Goal: Check status

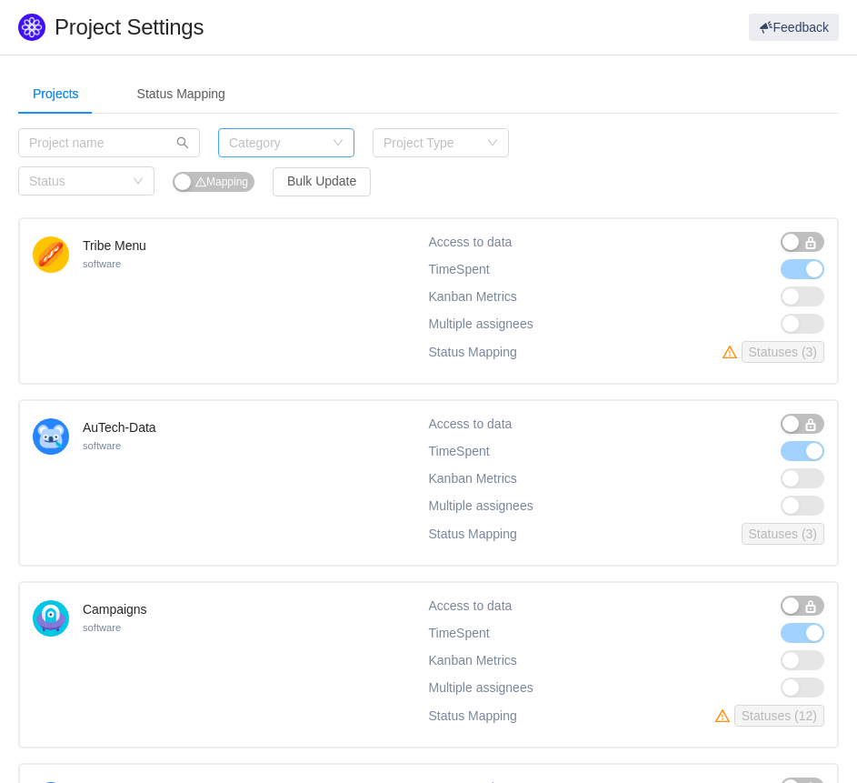
click at [286, 145] on div "Category" at bounding box center [276, 143] width 95 height 18
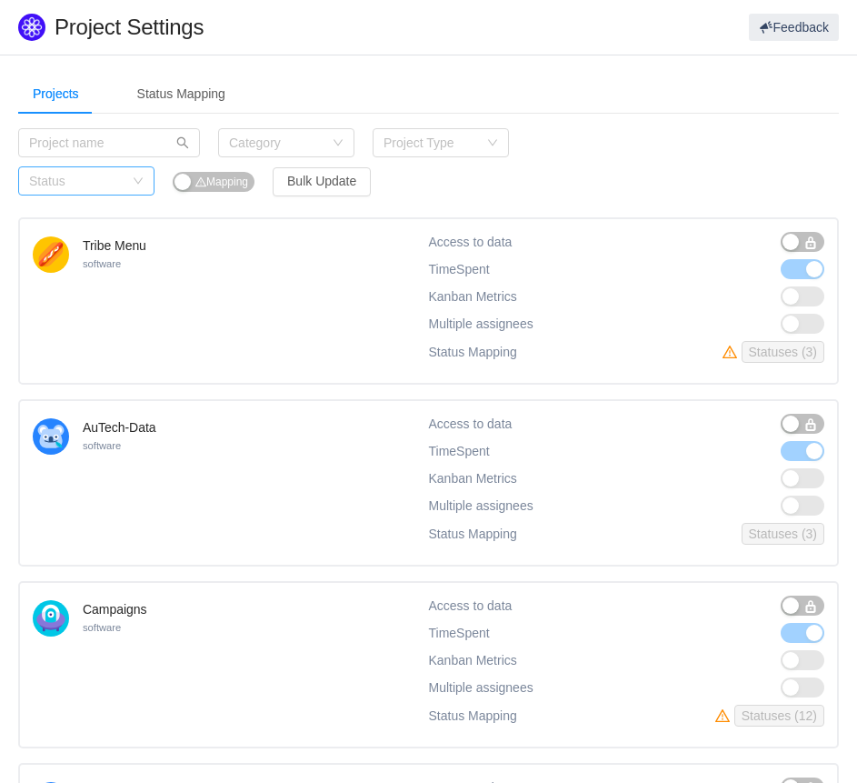
click at [124, 168] on div "Status" at bounding box center [80, 180] width 103 height 27
click at [94, 212] on li "Active" at bounding box center [86, 217] width 136 height 29
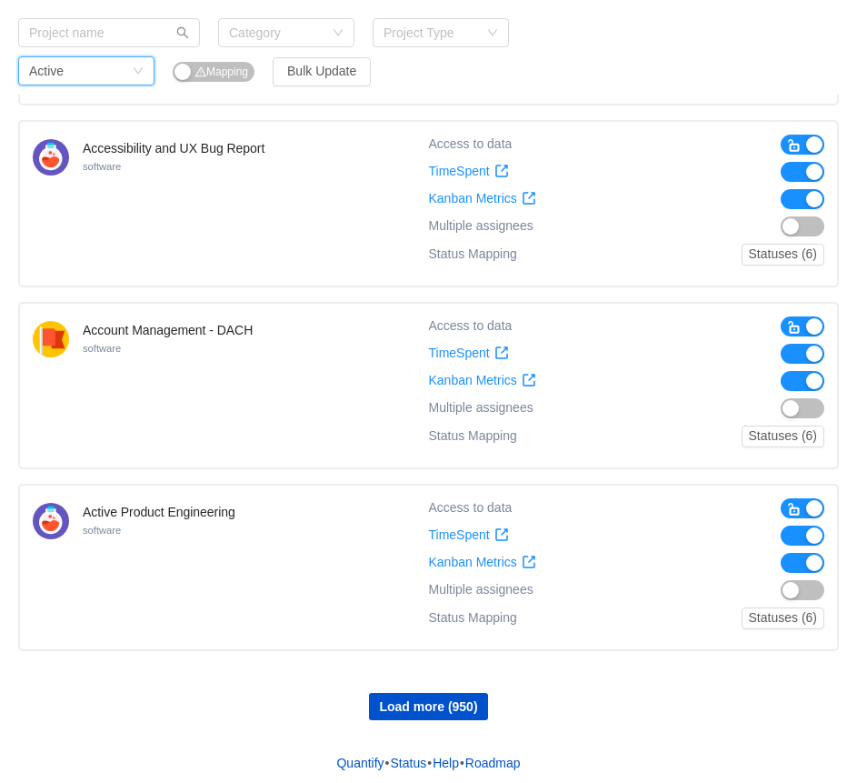
scroll to position [1362, 0]
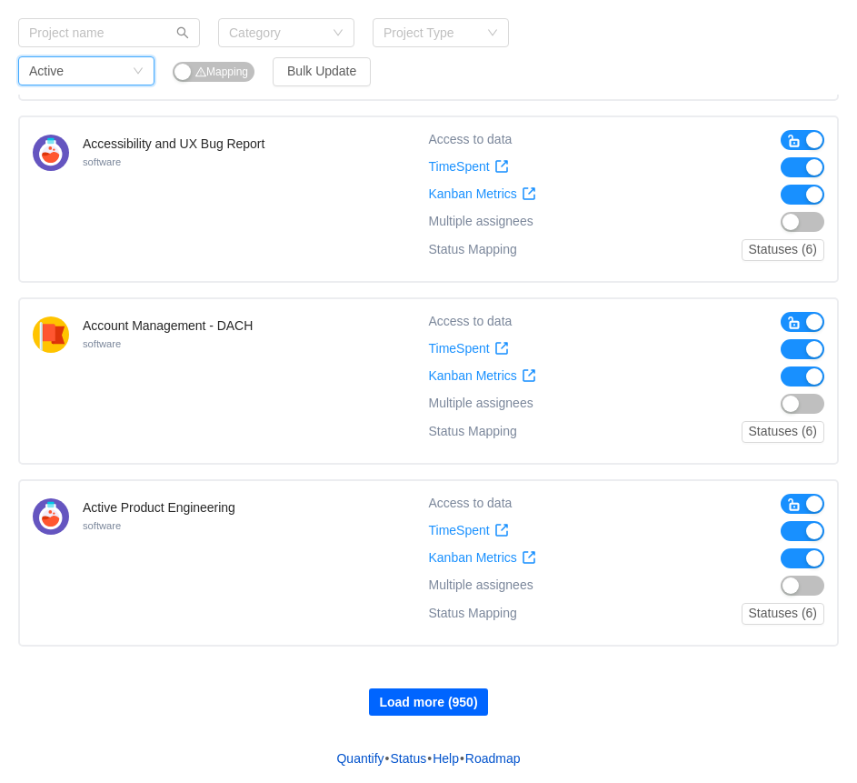
click at [448, 697] on button "Load more (950)" at bounding box center [428, 701] width 118 height 27
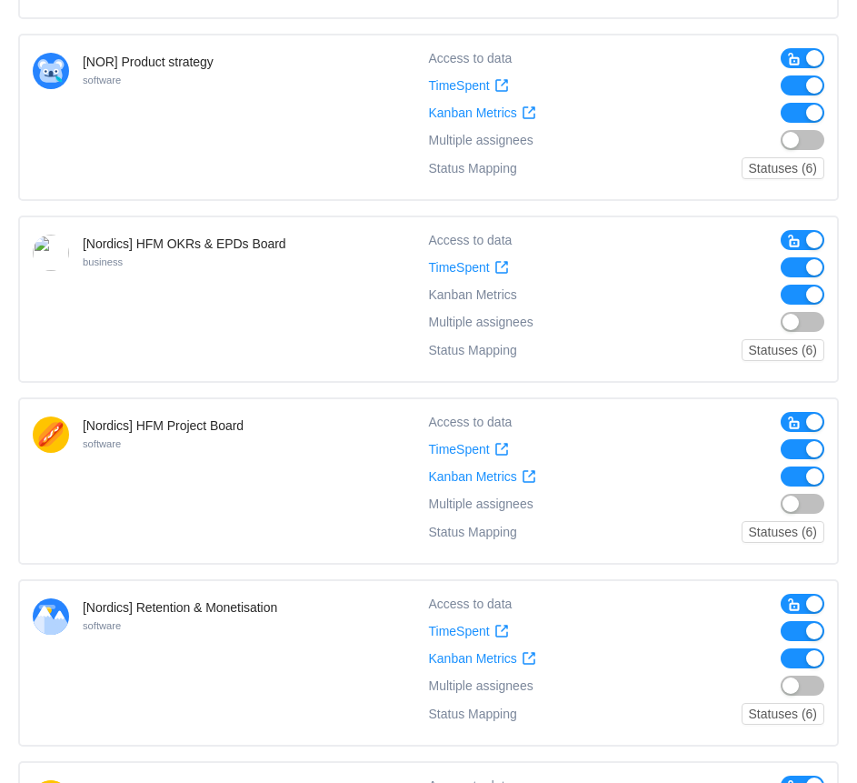
scroll to position [0, 0]
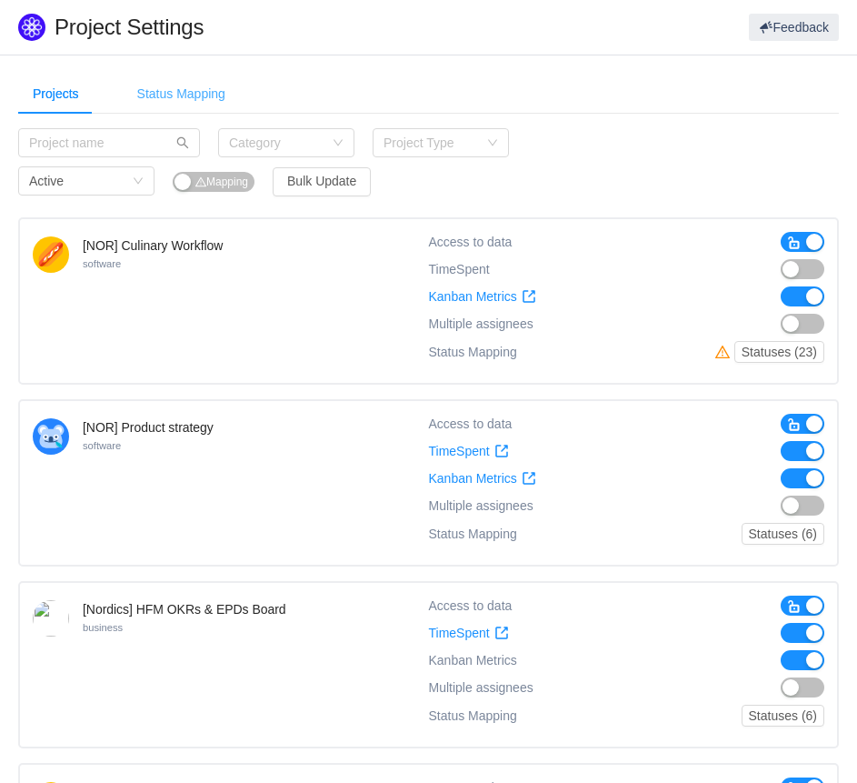
click at [209, 92] on div "Status Mapping" at bounding box center [181, 94] width 117 height 41
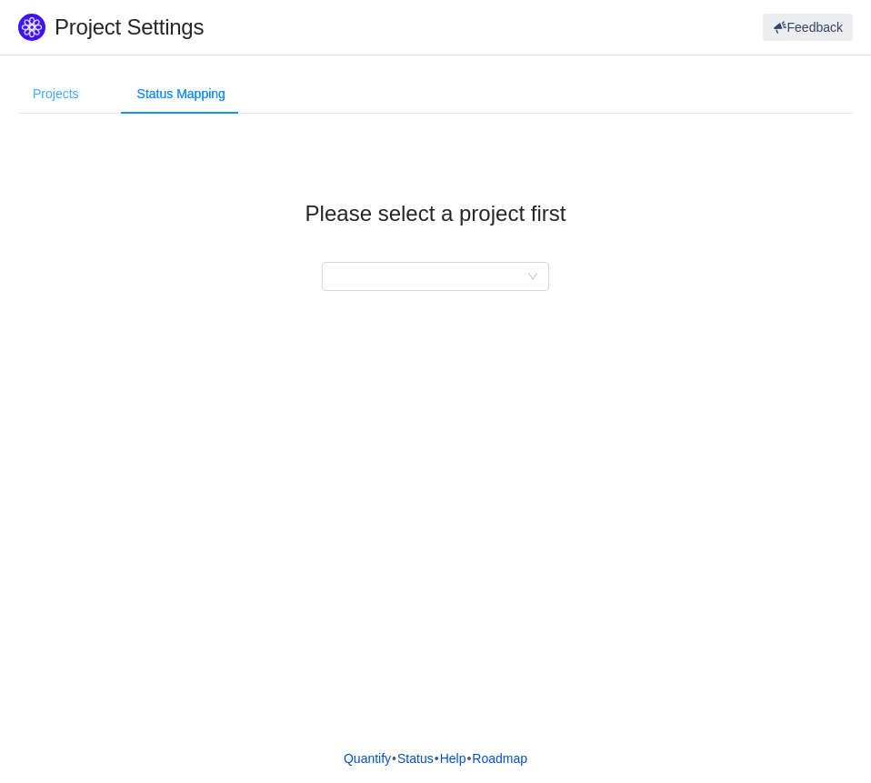
click at [46, 111] on div "Projects" at bounding box center [55, 94] width 75 height 41
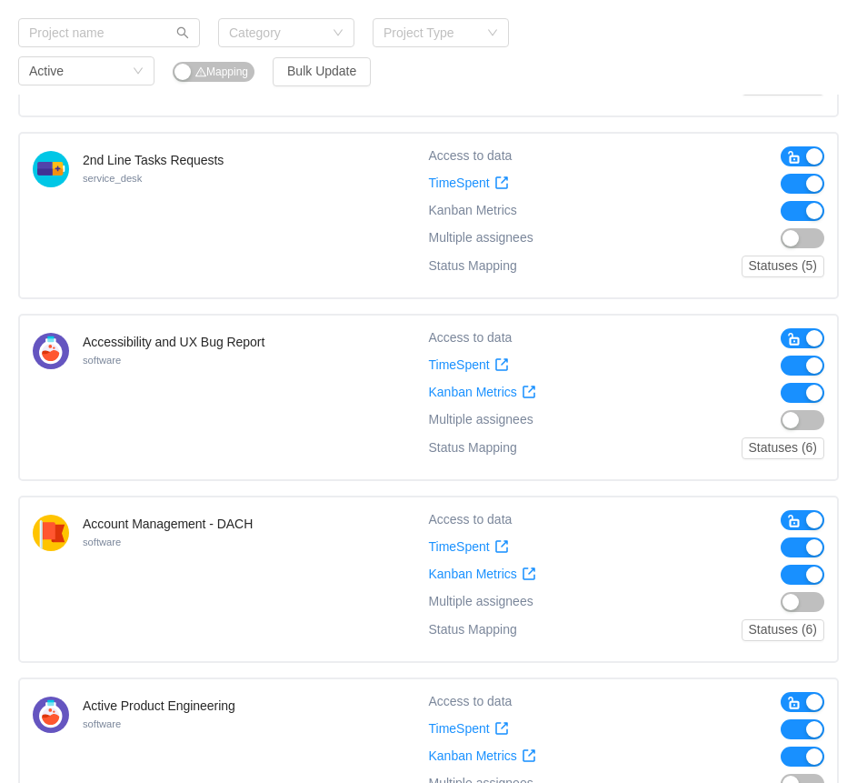
scroll to position [1025, 0]
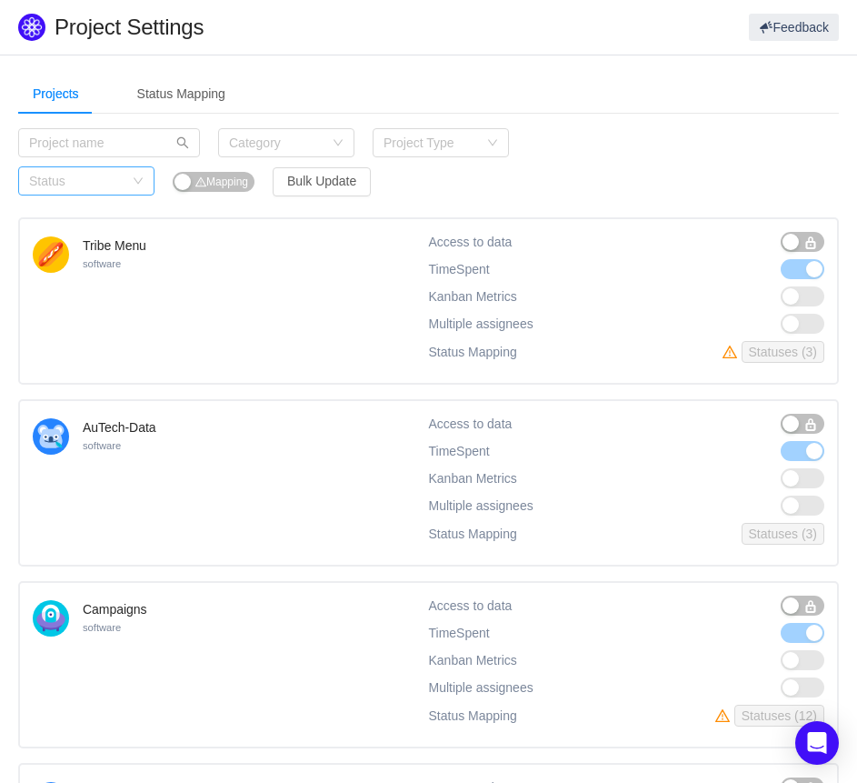
click at [88, 188] on div "Status" at bounding box center [76, 181] width 95 height 18
click at [111, 208] on li "Active" at bounding box center [86, 217] width 136 height 29
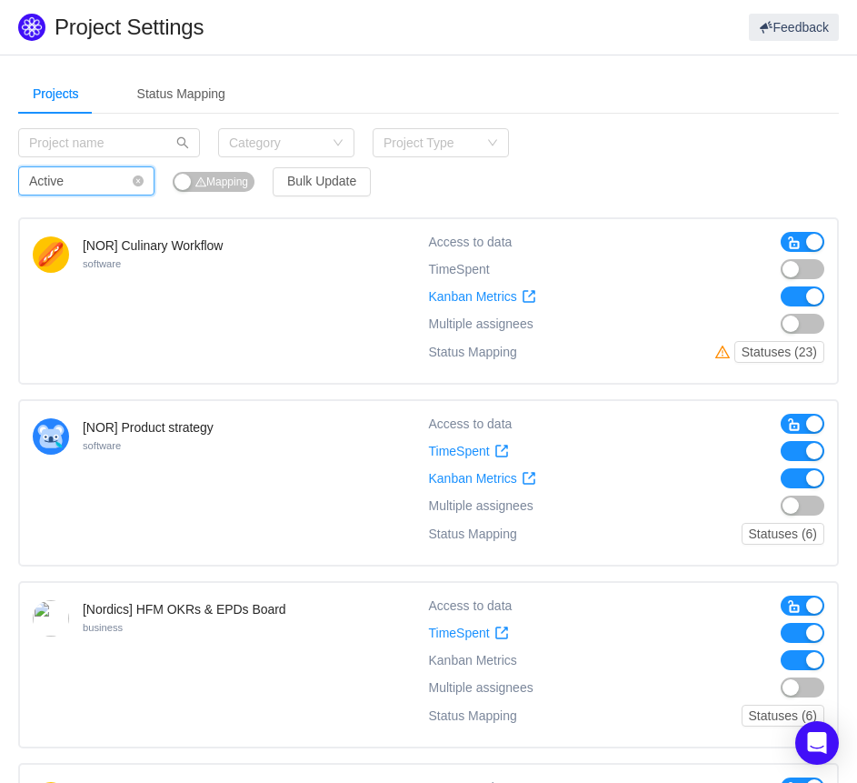
click at [113, 182] on div "Status Active" at bounding box center [80, 180] width 103 height 27
click at [85, 244] on li "Disabled" at bounding box center [86, 246] width 136 height 29
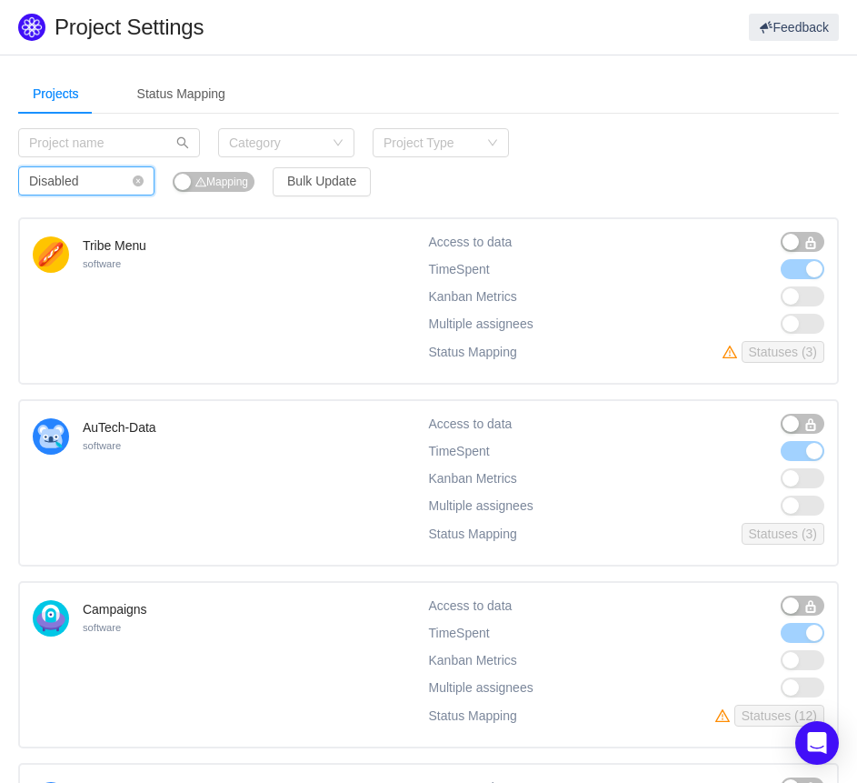
click at [109, 177] on div "Status Disabled" at bounding box center [80, 180] width 103 height 27
click at [91, 210] on li "Active" at bounding box center [86, 217] width 136 height 29
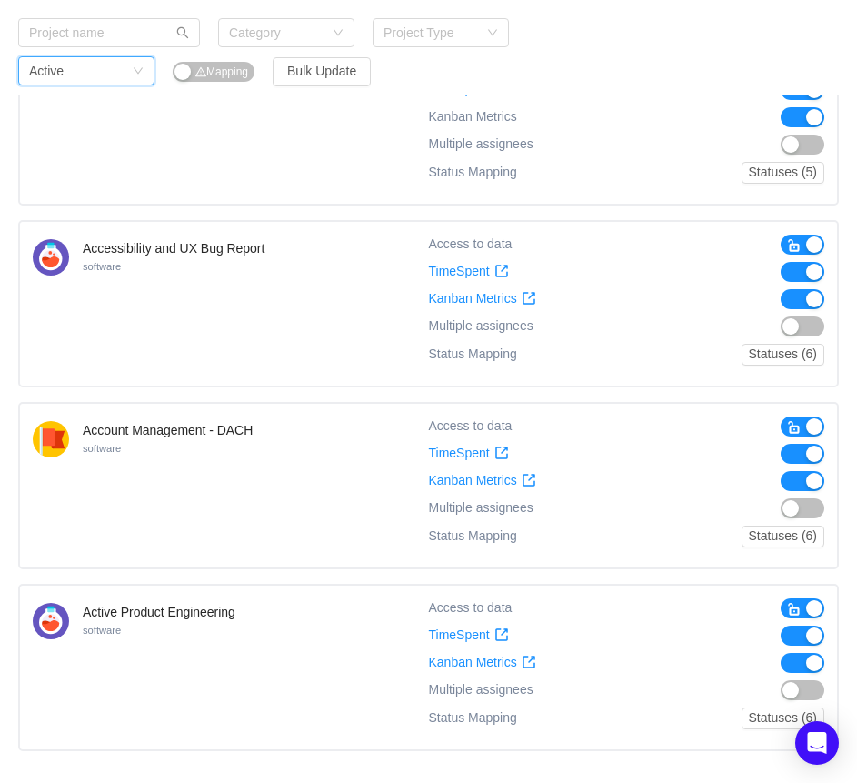
scroll to position [1362, 0]
